Goal: Navigation & Orientation: Find specific page/section

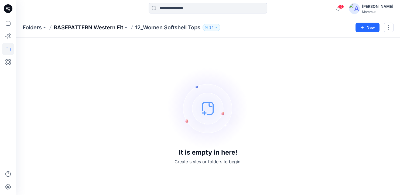
click at [93, 27] on p "BASEPATTERN Western Fit" at bounding box center [89, 28] width 70 height 8
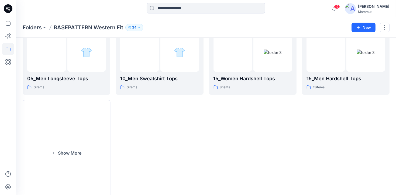
scroll to position [183, 0]
click at [72, 140] on button "Show More" at bounding box center [67, 154] width 88 height 106
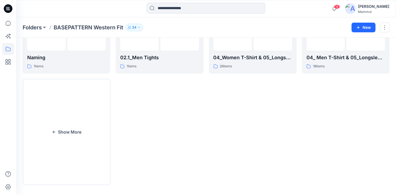
scroll to position [433, 0]
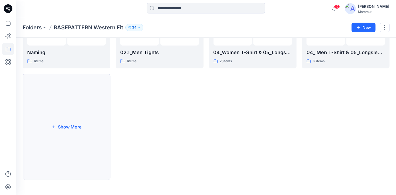
click at [58, 128] on button "Show More" at bounding box center [67, 127] width 88 height 106
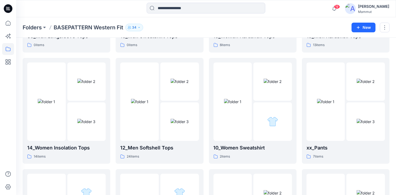
scroll to position [229, 0]
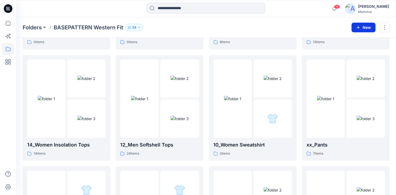
click at [361, 27] on button "New" at bounding box center [364, 28] width 24 height 10
click at [166, 147] on p "12_Men Softshell Tops" at bounding box center [159, 145] width 78 height 8
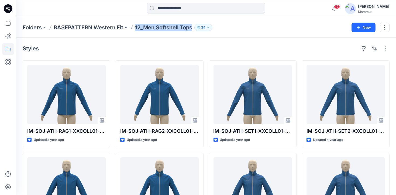
drag, startPoint x: 136, startPoint y: 29, endPoint x: 195, endPoint y: 37, distance: 59.5
click at [195, 37] on div "Folders BASEPATTERN Western Fit 12_Men Softshell Tops 34 New" at bounding box center [206, 27] width 380 height 20
click at [72, 28] on p "BASEPATTERN Western Fit" at bounding box center [89, 28] width 70 height 8
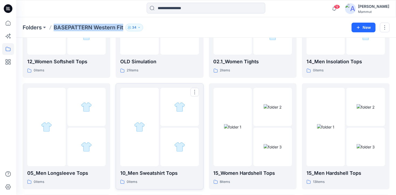
scroll to position [90, 0]
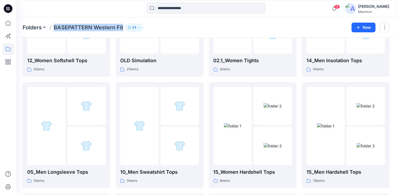
click at [359, 33] on div "Folders BASEPATTERN Western Fit 34 New" at bounding box center [206, 27] width 380 height 20
click at [35, 23] on div "Folders BASEPATTERN Western Fit 34 New" at bounding box center [206, 27] width 380 height 20
click at [36, 27] on p "Folders" at bounding box center [32, 28] width 19 height 8
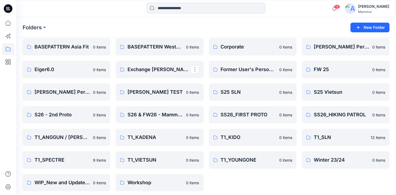
scroll to position [24, 0]
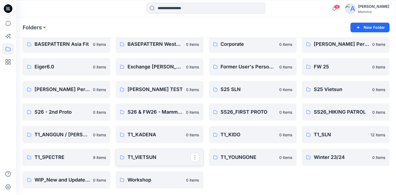
click at [152, 159] on p "T1_VIETSUN" at bounding box center [159, 158] width 63 height 8
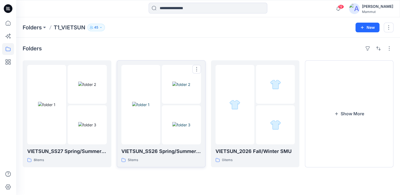
click at [183, 122] on img at bounding box center [181, 125] width 18 height 6
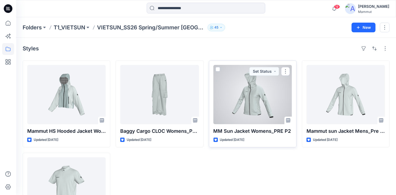
click at [260, 99] on div at bounding box center [253, 94] width 78 height 59
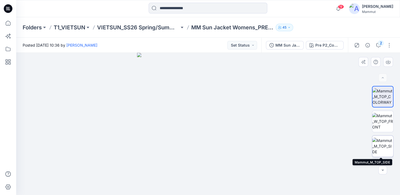
click at [382, 148] on img at bounding box center [382, 146] width 21 height 17
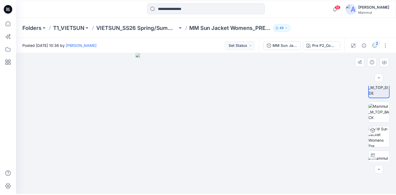
scroll to position [69, 0]
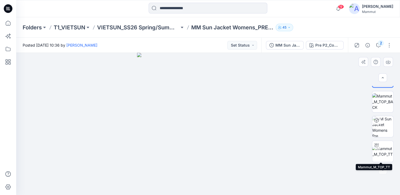
click at [382, 148] on img at bounding box center [382, 151] width 21 height 11
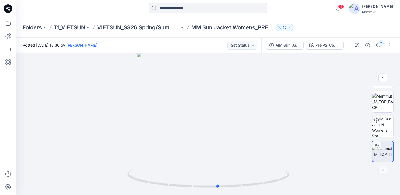
drag, startPoint x: 250, startPoint y: 187, endPoint x: 260, endPoint y: 195, distance: 12.8
click at [260, 195] on html "19 Notifications Your style IW-SOJ-REG-RAG0STPNP-COLL11-SS27 is ready 19 hours …" at bounding box center [200, 97] width 400 height 195
click at [377, 127] on img at bounding box center [382, 126] width 21 height 21
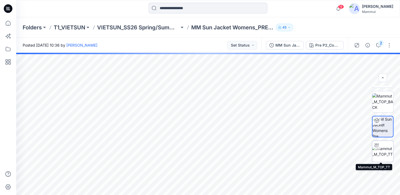
click at [387, 152] on img at bounding box center [382, 151] width 21 height 11
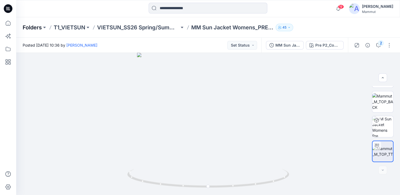
click at [35, 26] on p "Folders" at bounding box center [32, 28] width 19 height 8
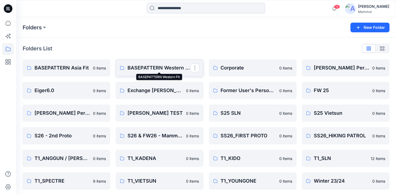
click at [146, 67] on p "BASEPATTERN Western Fit" at bounding box center [159, 68] width 63 height 8
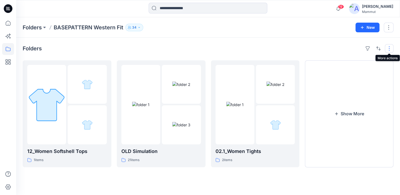
click at [389, 51] on button "button" at bounding box center [389, 48] width 9 height 9
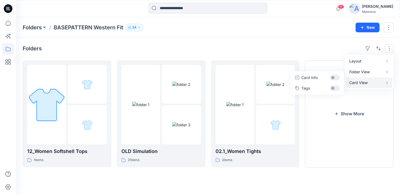
click at [375, 81] on p "Card View" at bounding box center [366, 83] width 34 height 6
click at [318, 38] on div "Folders Layout Grid Large Grid Folder View Compact Card Card View Card Info Tag…" at bounding box center [208, 116] width 384 height 157
click at [338, 112] on icon "button" at bounding box center [336, 114] width 4 height 4
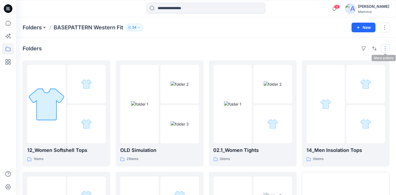
click at [385, 47] on button "button" at bounding box center [385, 48] width 9 height 9
click at [367, 57] on button "Layout" at bounding box center [365, 61] width 46 height 11
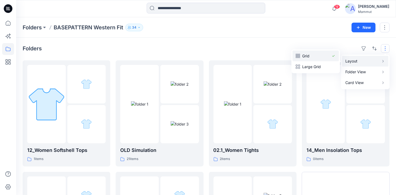
click at [320, 57] on p "Grid" at bounding box center [315, 56] width 27 height 6
click at [386, 48] on button "button" at bounding box center [385, 48] width 9 height 9
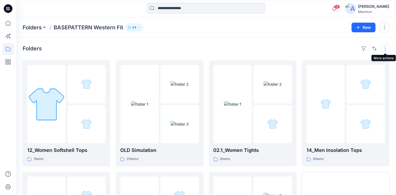
click at [386, 48] on button "button" at bounding box center [385, 48] width 9 height 9
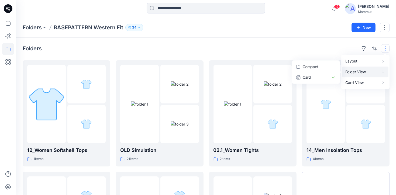
click at [367, 71] on p "Folder View" at bounding box center [362, 72] width 34 height 6
click at [317, 77] on p "Card" at bounding box center [315, 77] width 27 height 6
click at [365, 83] on p "Card View" at bounding box center [362, 83] width 34 height 6
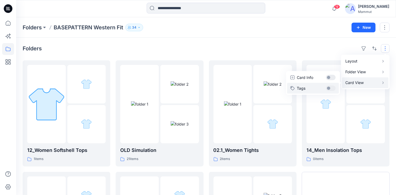
click at [329, 89] on button "Tags" at bounding box center [313, 88] width 52 height 11
click at [333, 90] on button "Tags" at bounding box center [313, 88] width 52 height 11
click at [272, 50] on div "Folders Layout Grid Large Grid Folder View Compact Card Card View Card Info Tags" at bounding box center [206, 48] width 367 height 9
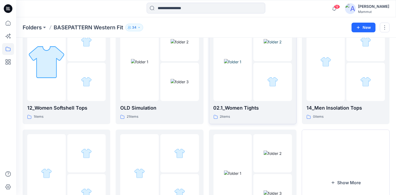
scroll to position [98, 0]
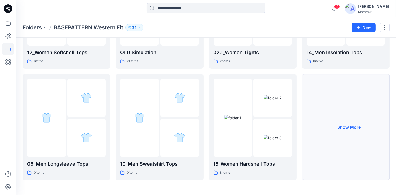
click at [331, 112] on button "Show More" at bounding box center [346, 127] width 88 height 106
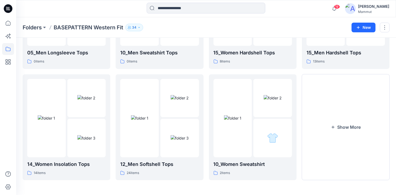
scroll to position [210, 0]
click at [331, 112] on button "Show More" at bounding box center [346, 127] width 88 height 106
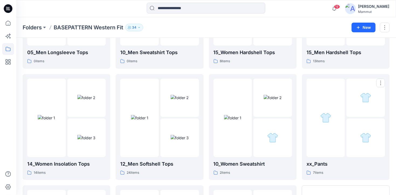
scroll to position [214, 0]
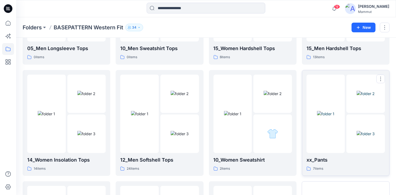
click at [332, 113] on div at bounding box center [326, 114] width 39 height 78
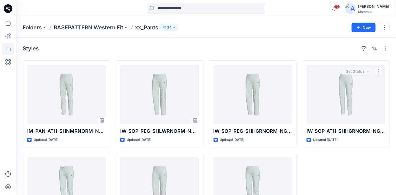
drag, startPoint x: 332, startPoint y: 113, endPoint x: 92, endPoint y: 11, distance: 261.3
click at [92, 11] on div at bounding box center [63, 9] width 95 height 12
click at [93, 25] on p "BASEPATTERN Western Fit" at bounding box center [89, 28] width 70 height 8
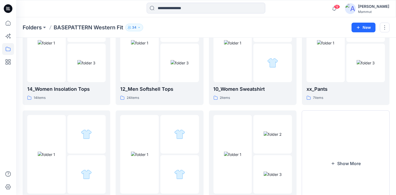
scroll to position [321, 0]
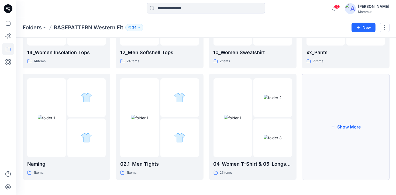
click at [358, 158] on button "Show More" at bounding box center [346, 127] width 88 height 106
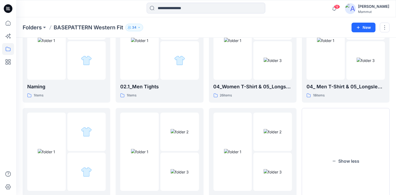
scroll to position [433, 0]
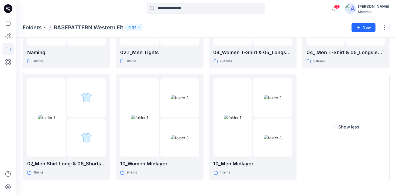
click at [358, 158] on button "Show less" at bounding box center [346, 127] width 88 height 106
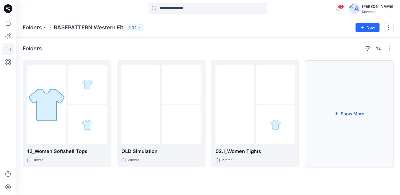
click at [352, 135] on button "Show More" at bounding box center [349, 113] width 89 height 107
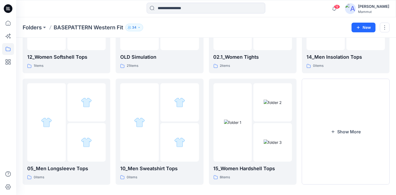
scroll to position [98, 0]
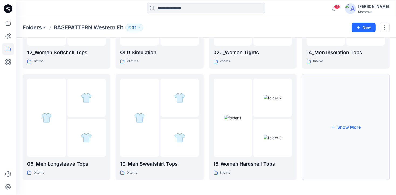
click at [352, 135] on button "Show More" at bounding box center [346, 127] width 88 height 106
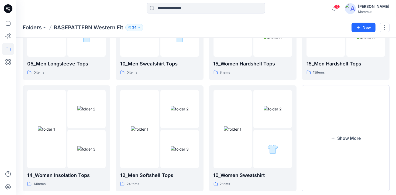
scroll to position [210, 0]
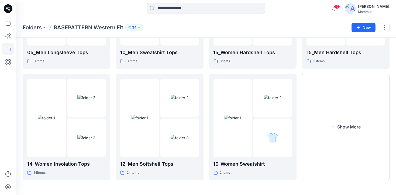
click at [352, 135] on button "Show More" at bounding box center [346, 127] width 88 height 106
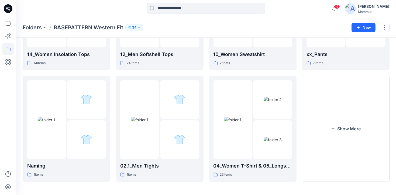
scroll to position [321, 0]
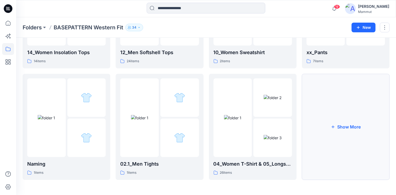
click at [352, 135] on button "Show More" at bounding box center [346, 127] width 88 height 106
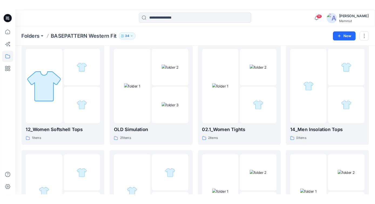
scroll to position [0, 0]
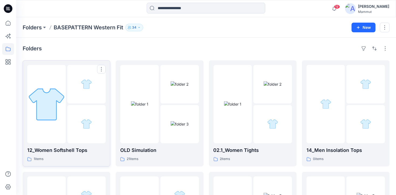
click at [46, 118] on img at bounding box center [46, 104] width 39 height 39
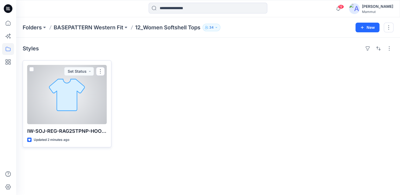
click at [74, 114] on div at bounding box center [67, 94] width 80 height 59
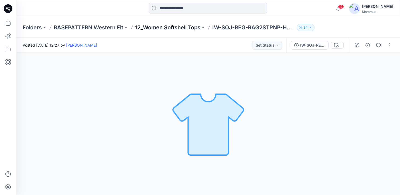
click at [178, 27] on p "12_Women Softshell Tops" at bounding box center [167, 28] width 65 height 8
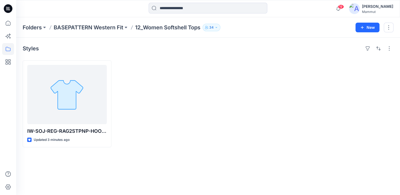
click at [295, 183] on div "Styles IW-SOJ-REG-RAG2STPNP-HOOC11-SS27 Updated 3 minutes ago" at bounding box center [208, 116] width 384 height 157
click at [106, 26] on p "BASEPATTERN Western Fit" at bounding box center [89, 28] width 70 height 8
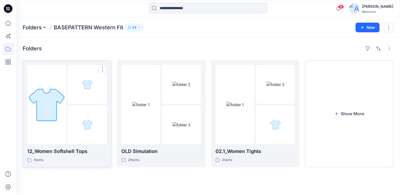
click at [73, 107] on div at bounding box center [87, 124] width 39 height 39
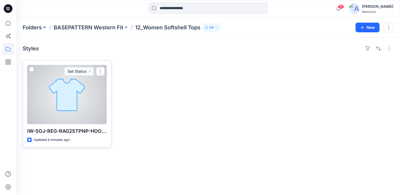
click at [72, 102] on div at bounding box center [67, 94] width 80 height 59
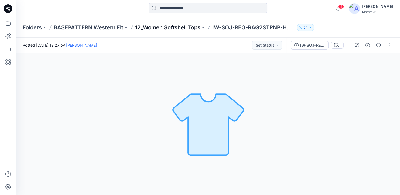
click at [164, 29] on p "12_Women Softshell Tops" at bounding box center [167, 28] width 65 height 8
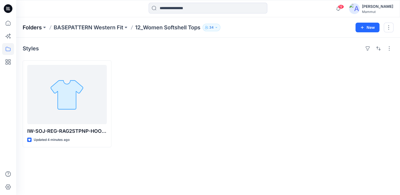
click at [30, 26] on p "Folders" at bounding box center [32, 28] width 19 height 8
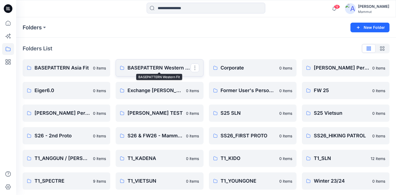
click at [141, 67] on p "BASEPATTERN Western Fit" at bounding box center [159, 68] width 63 height 8
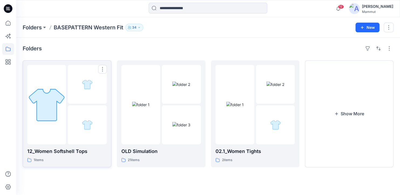
click at [51, 123] on img at bounding box center [46, 104] width 39 height 39
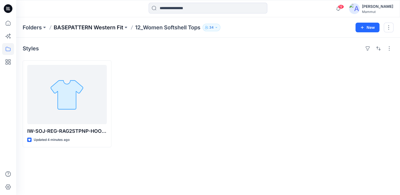
click at [112, 30] on p "BASEPATTERN Western Fit" at bounding box center [89, 28] width 70 height 8
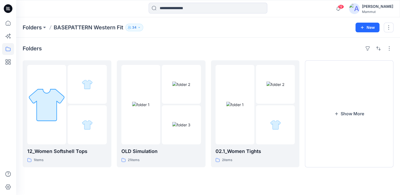
click at [90, 27] on p "BASEPATTERN Western Fit" at bounding box center [89, 28] width 70 height 8
click at [51, 90] on img at bounding box center [46, 104] width 39 height 39
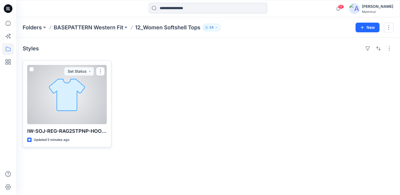
click at [61, 83] on div at bounding box center [67, 94] width 80 height 59
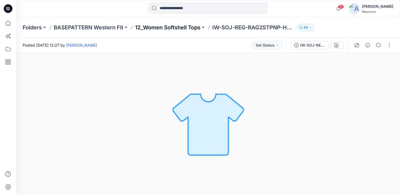
click at [165, 29] on p "12_Women Softshell Tops" at bounding box center [167, 28] width 65 height 8
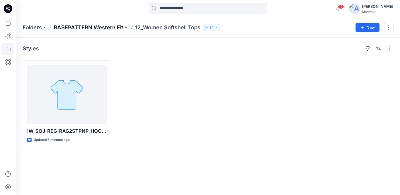
click at [96, 26] on p "BASEPATTERN Western Fit" at bounding box center [89, 28] width 70 height 8
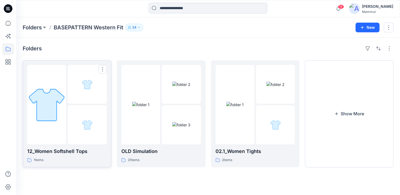
click at [79, 91] on div at bounding box center [87, 84] width 39 height 39
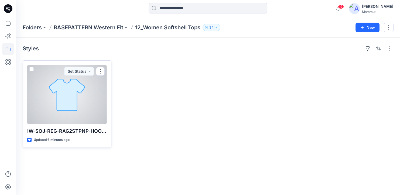
click at [64, 95] on div at bounding box center [67, 94] width 80 height 59
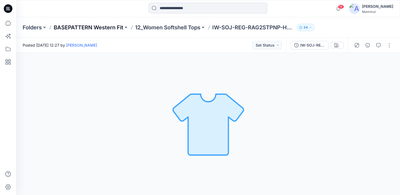
click at [104, 25] on p "BASEPATTERN Western Fit" at bounding box center [89, 28] width 70 height 8
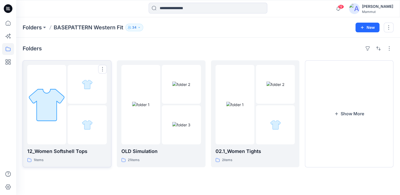
click at [57, 91] on img at bounding box center [46, 104] width 39 height 39
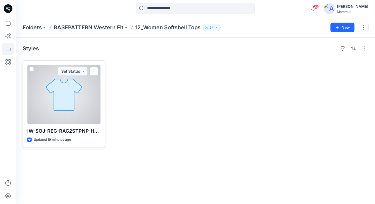
click at [68, 101] on div at bounding box center [63, 94] width 73 height 59
click at [68, 101] on div "Folders BASEPATTERN Western Fit 12_Women Softshell Tops 34 New Styles IW-SOJ-RE…" at bounding box center [195, 110] width 358 height 187
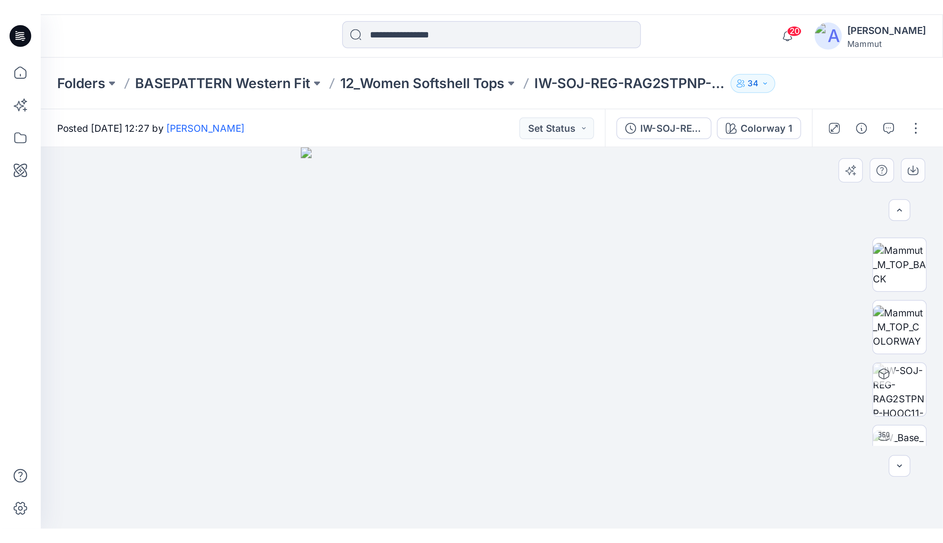
scroll to position [60, 0]
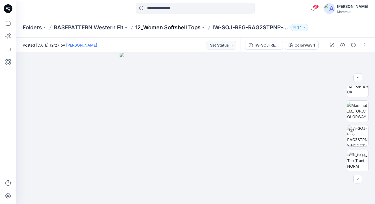
click at [173, 28] on p "12_Women Softshell Tops" at bounding box center [167, 28] width 65 height 8
